Goal: Task Accomplishment & Management: Manage account settings

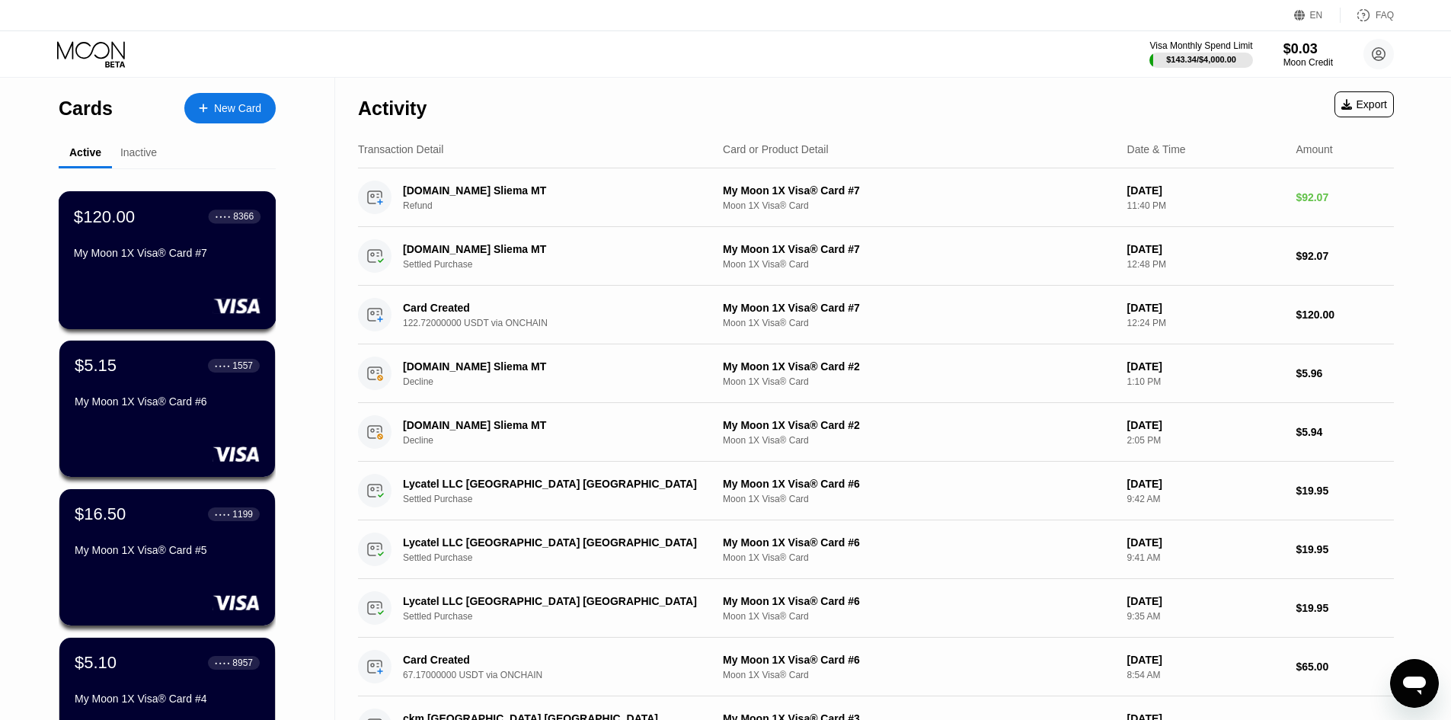
click at [190, 233] on div "$120.00 ● ● ● ● 8366 My Moon 1X Visa® Card #7" at bounding box center [167, 235] width 187 height 59
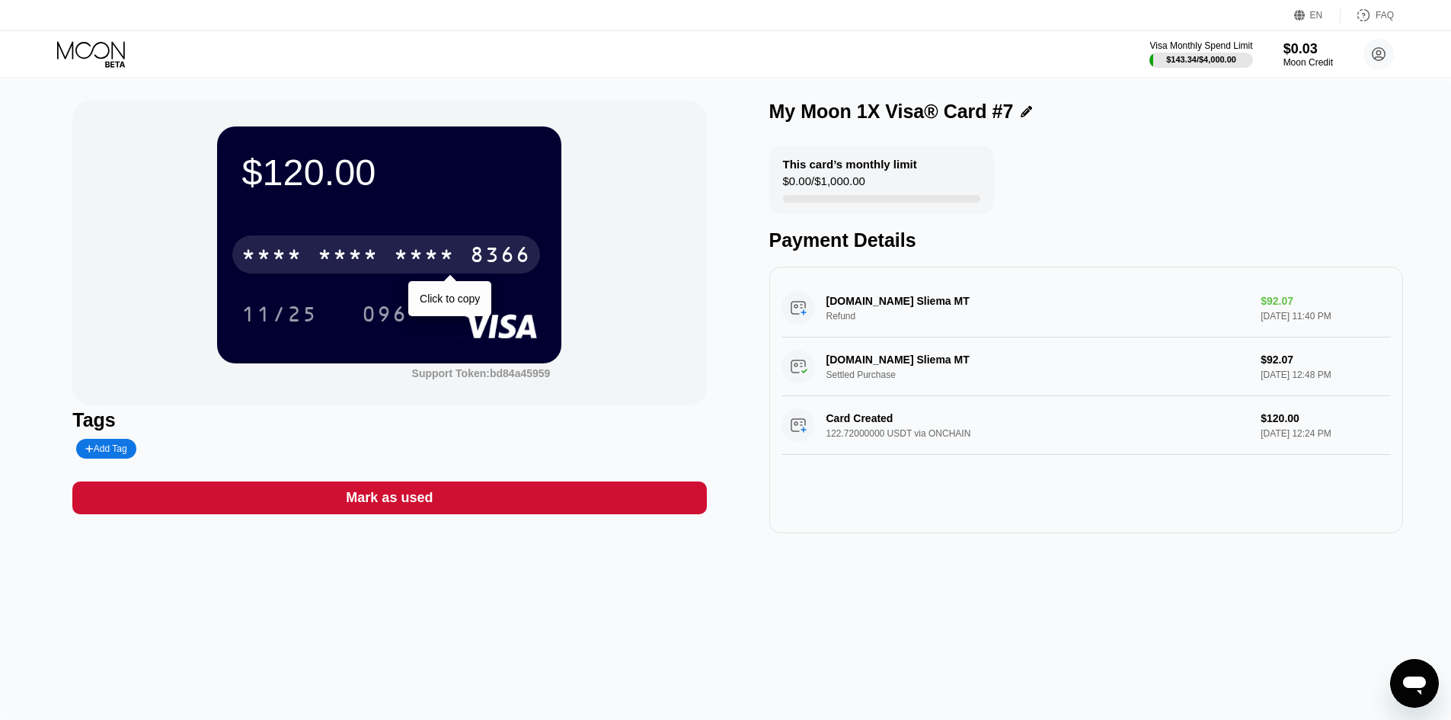
click at [316, 244] on div "* * * * * * * * * * * * 8366" at bounding box center [386, 254] width 308 height 38
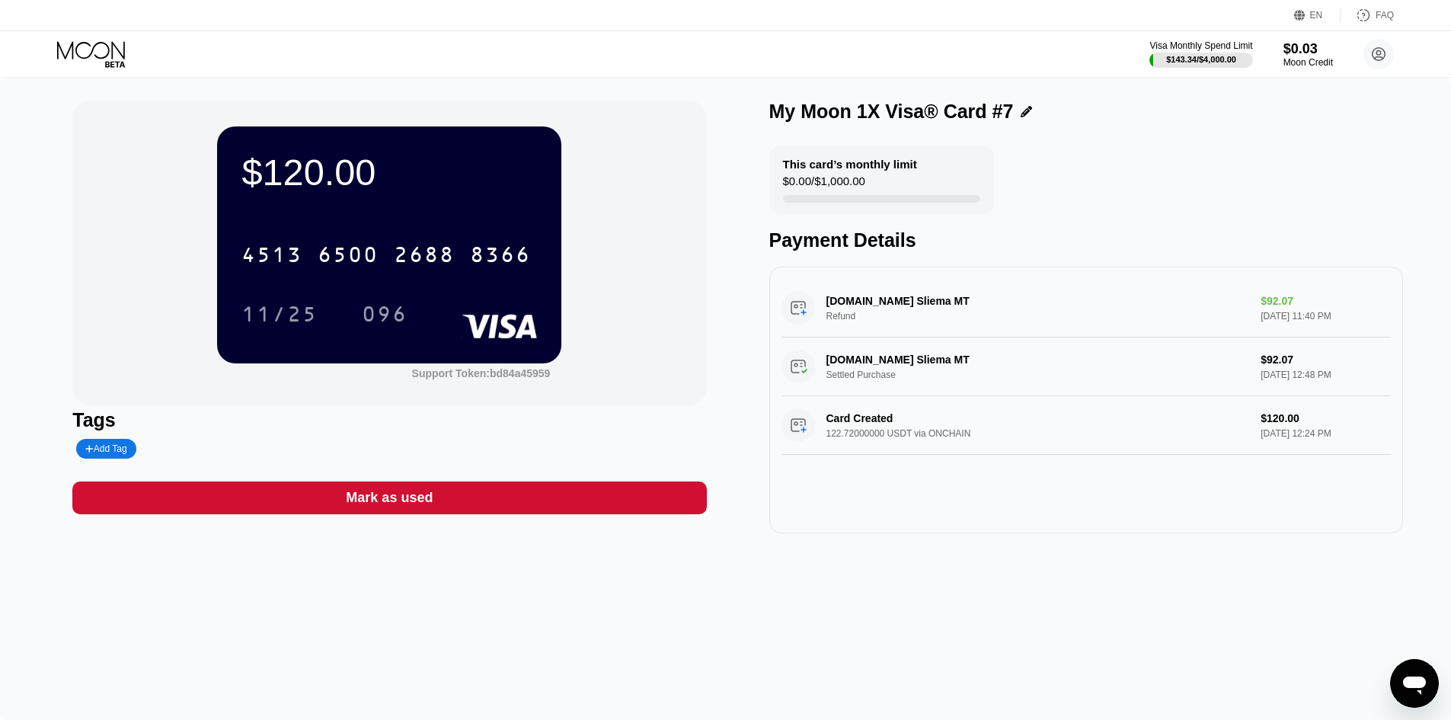
drag, startPoint x: 425, startPoint y: 280, endPoint x: 251, endPoint y: 582, distance: 348.3
click at [251, 582] on div "$120.00 4513 6500 2688 8366 11/25 096 Support Token: bd84a45959 Tags Add Tag Ma…" at bounding box center [725, 399] width 1451 height 642
click at [1294, 49] on div "$0.03" at bounding box center [1307, 48] width 51 height 16
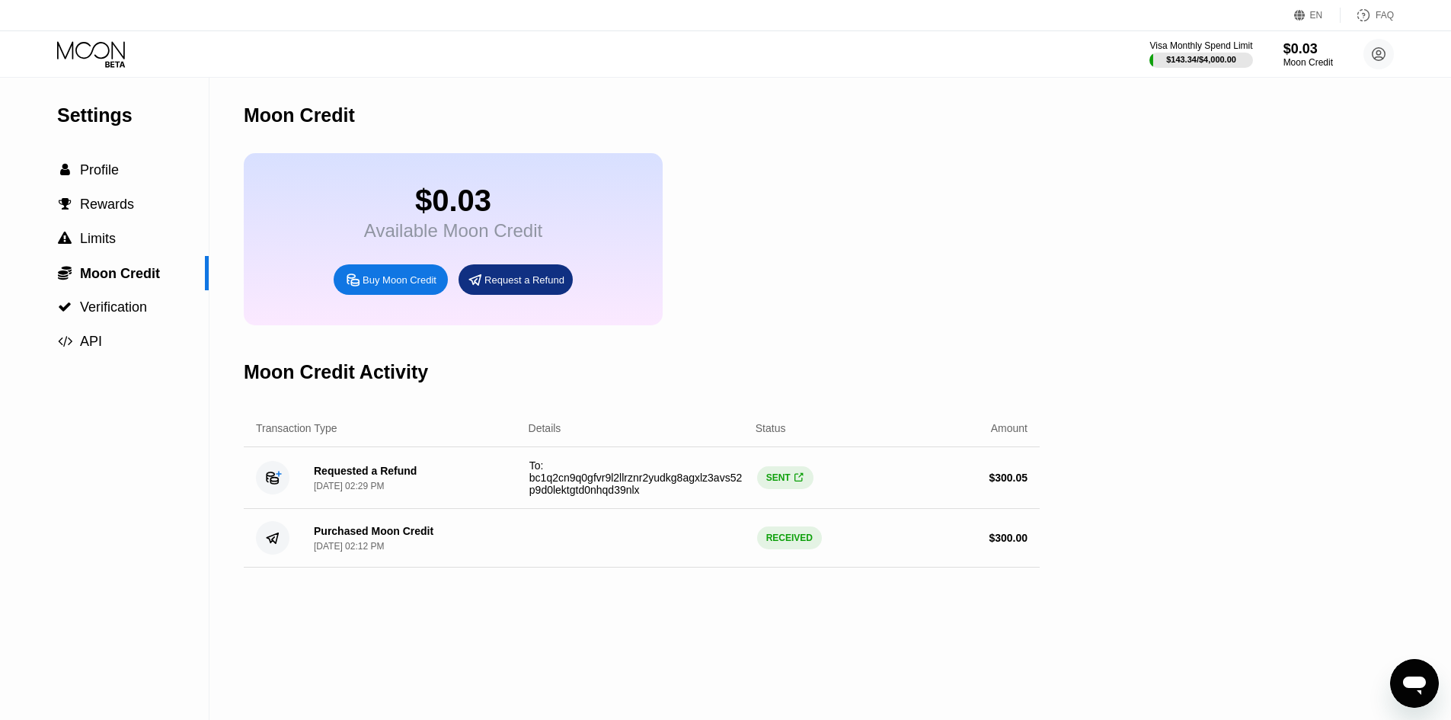
click at [87, 45] on icon at bounding box center [92, 54] width 71 height 27
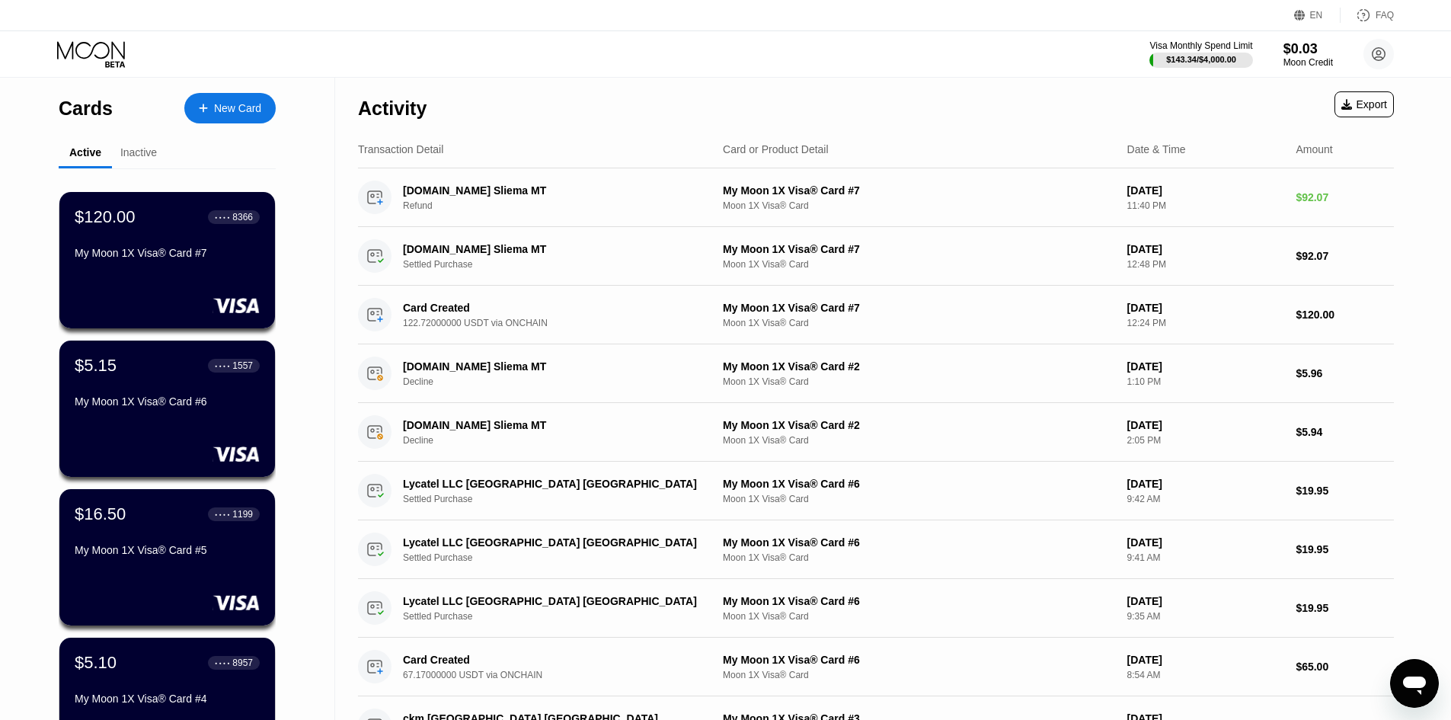
click at [204, 227] on div "$120.00 ● ● ● ● 8366" at bounding box center [167, 217] width 185 height 20
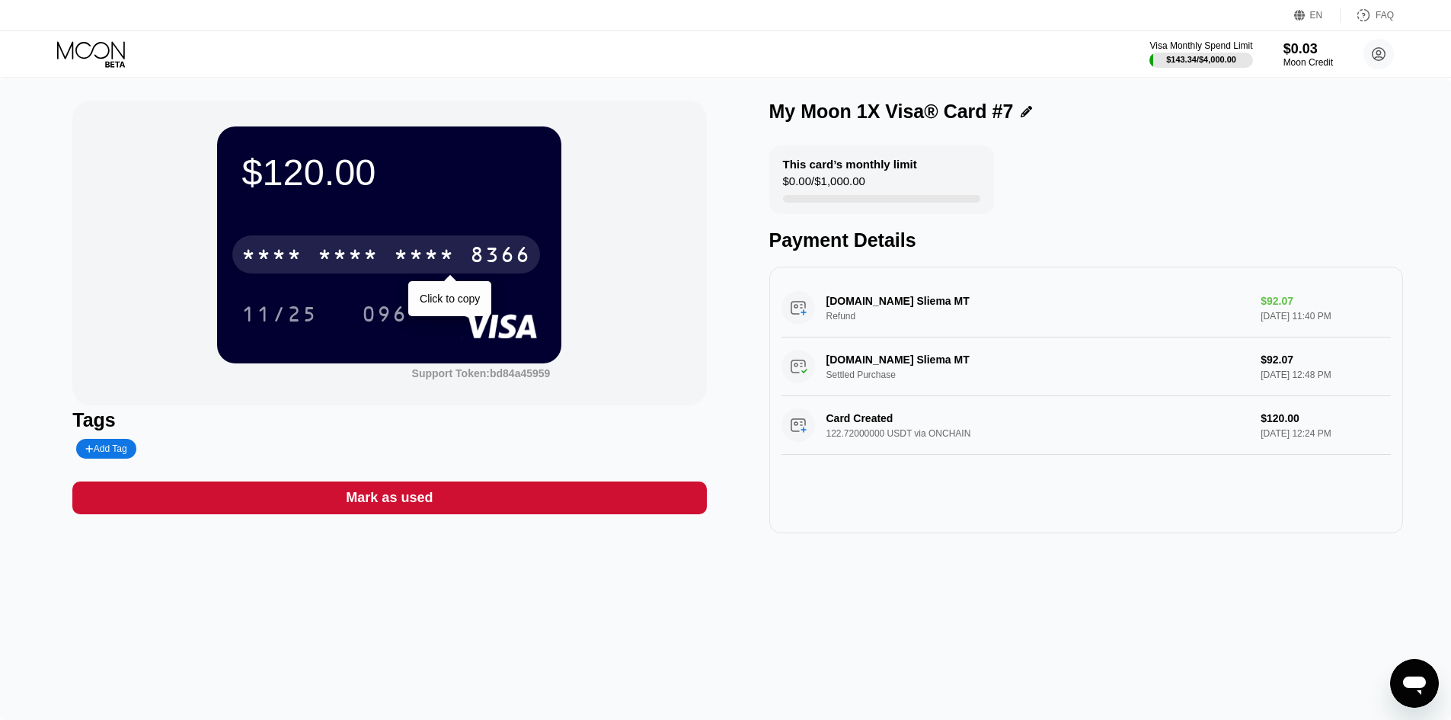
drag, startPoint x: 426, startPoint y: 270, endPoint x: 405, endPoint y: 260, distance: 23.8
click at [405, 260] on div "* * * *" at bounding box center [424, 256] width 61 height 24
